Goal: Find specific page/section: Find specific page/section

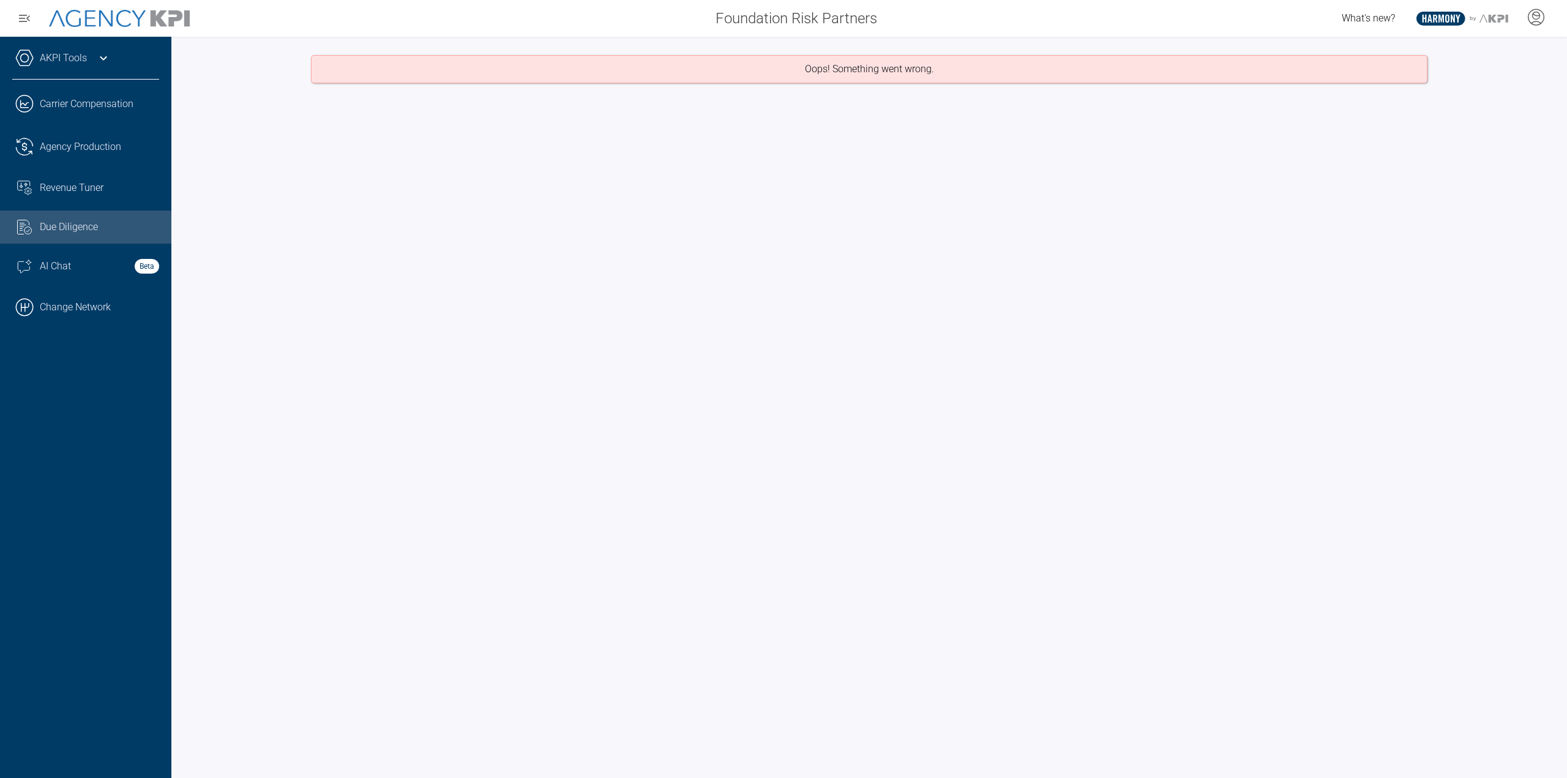
drag, startPoint x: 39, startPoint y: 314, endPoint x: 644, endPoint y: 9, distance: 677.5
click at [39, 314] on link ".cls-1{fill:none;stroke:#000;stroke-linecap:round;stroke-linejoin:round;stroke-…" at bounding box center [85, 307] width 171 height 37
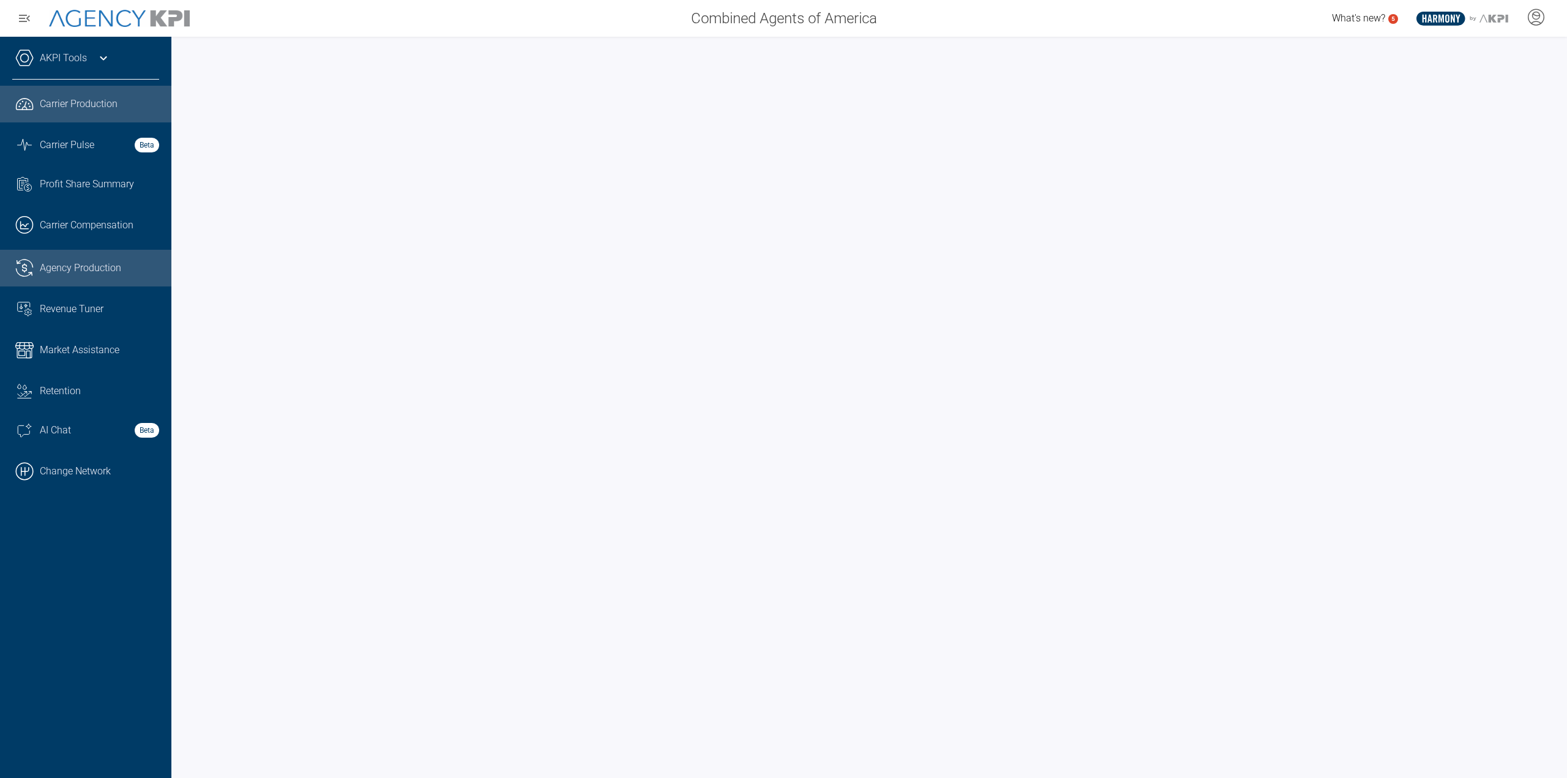
click at [40, 266] on span "Agency Production" at bounding box center [80, 268] width 81 height 15
